Goal: Task Accomplishment & Management: Manage account settings

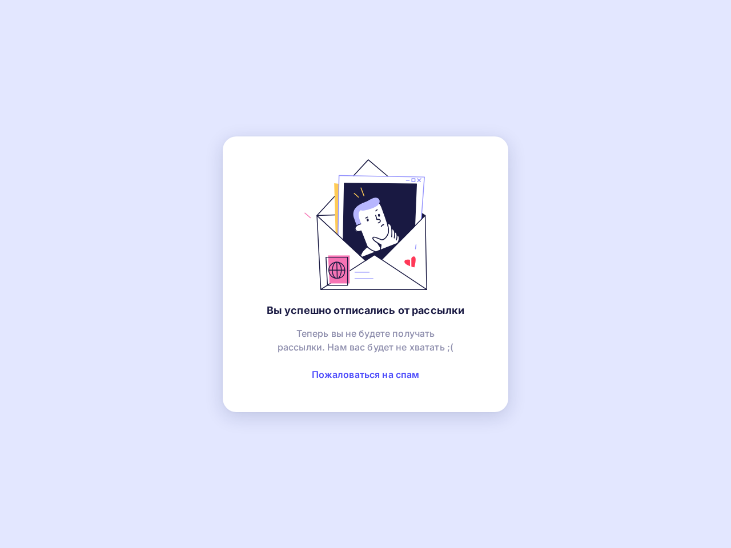
click at [365, 375] on link "Пожаловаться на спам" at bounding box center [366, 374] width 108 height 11
